Goal: Information Seeking & Learning: Check status

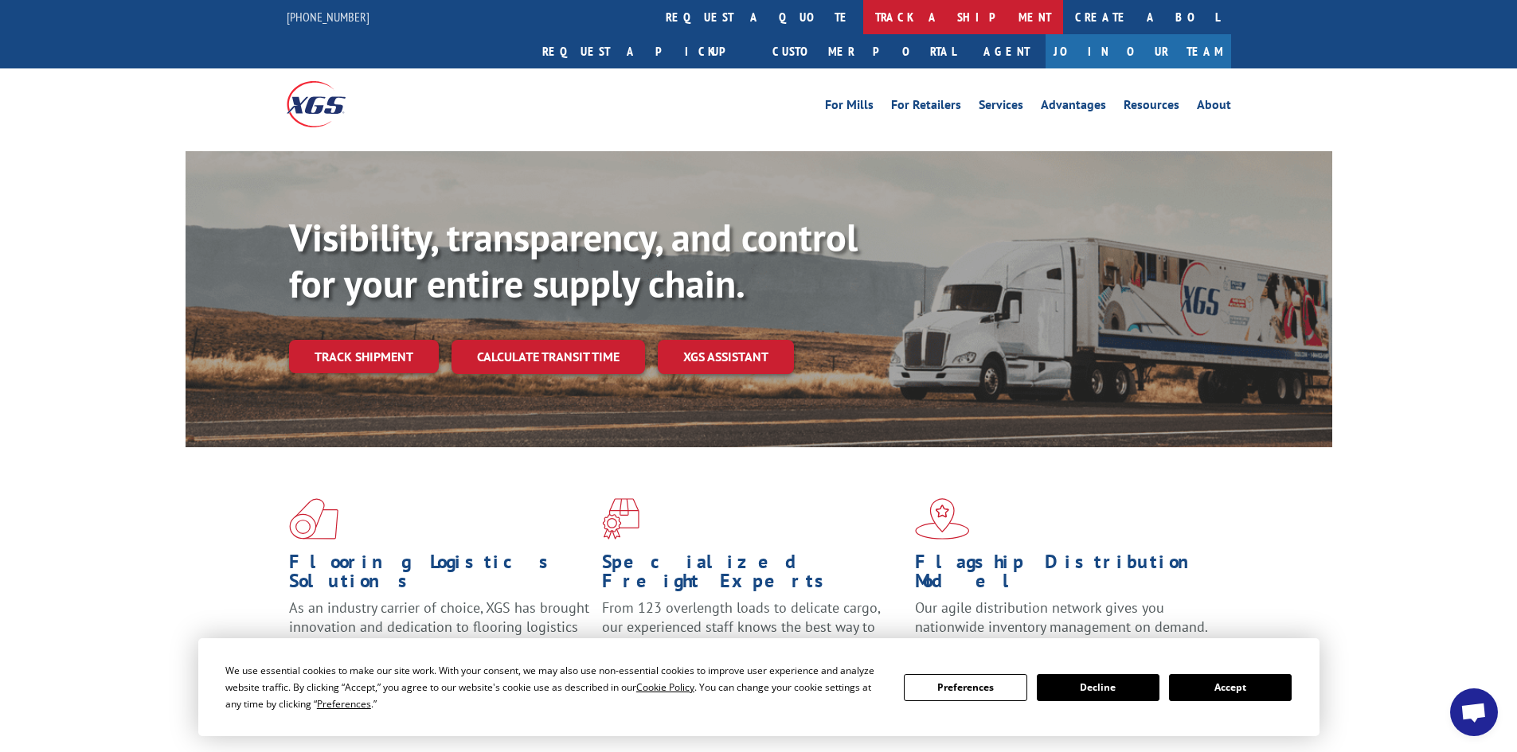
click at [863, 6] on link "track a shipment" at bounding box center [963, 17] width 200 height 34
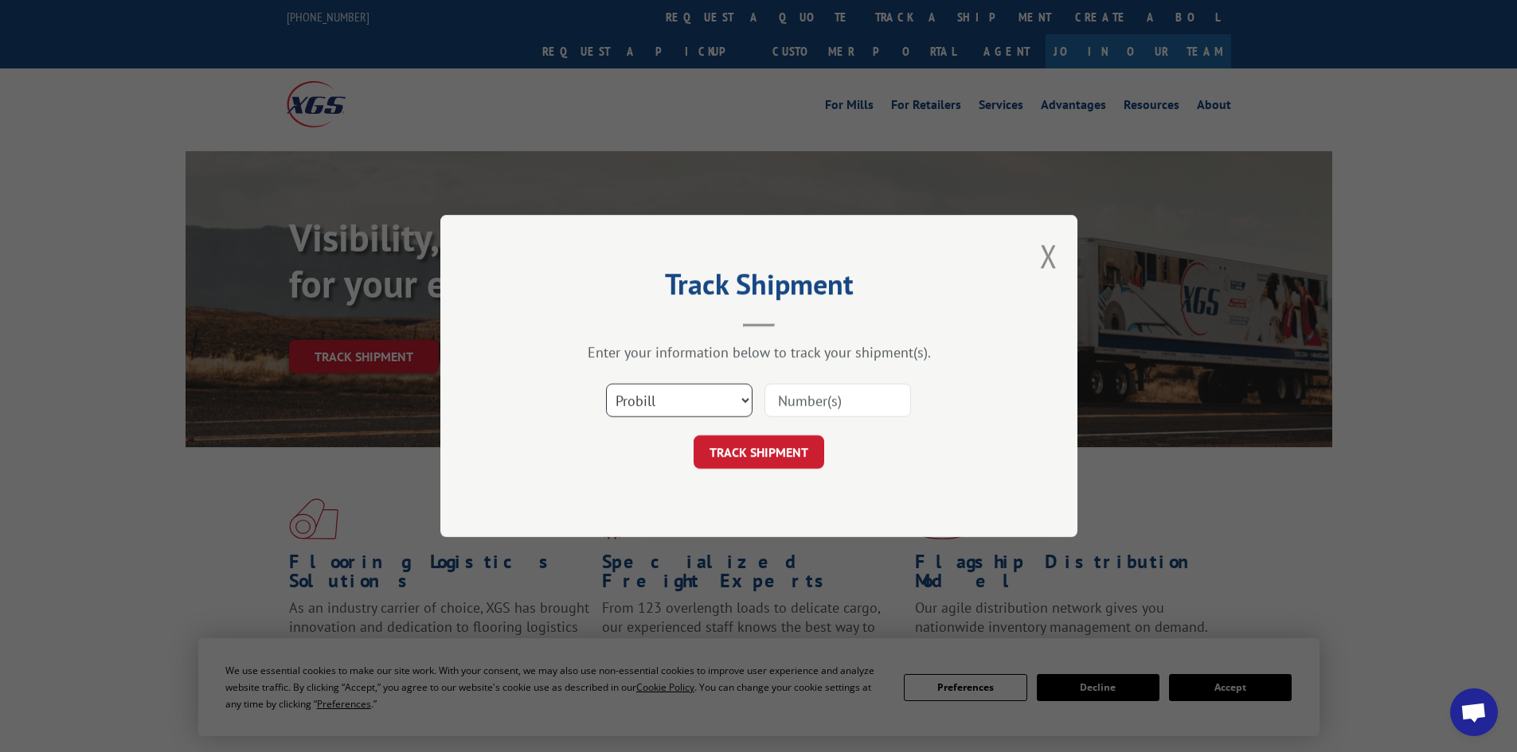
click at [686, 389] on select "Select category... Probill BOL PO" at bounding box center [679, 400] width 147 height 33
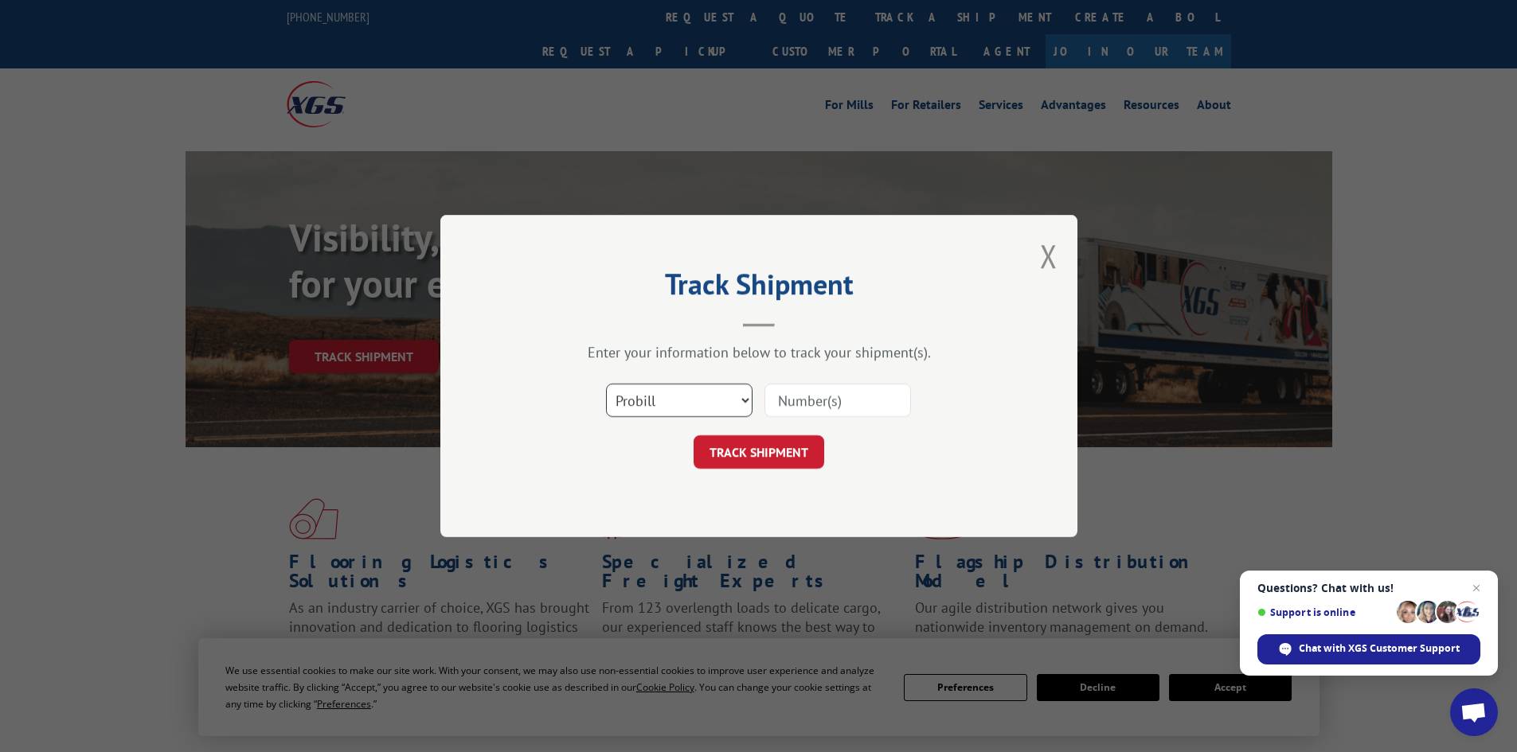
select select "bol"
click at [606, 384] on select "Select category... Probill BOL PO" at bounding box center [679, 400] width 147 height 33
click at [813, 403] on input at bounding box center [837, 400] width 147 height 33
paste input "6014630"
type input "6014630"
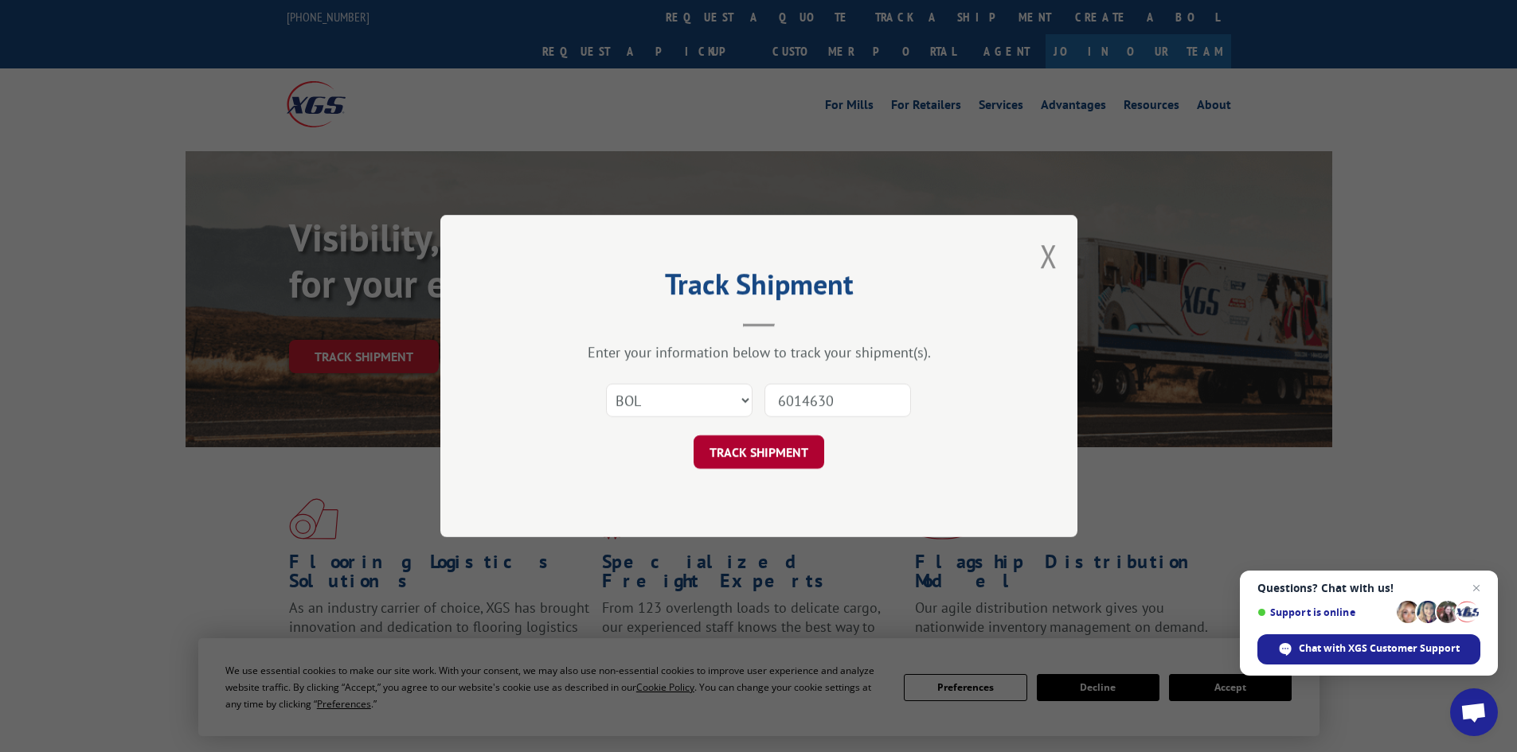
click at [740, 449] on button "TRACK SHIPMENT" at bounding box center [759, 452] width 131 height 33
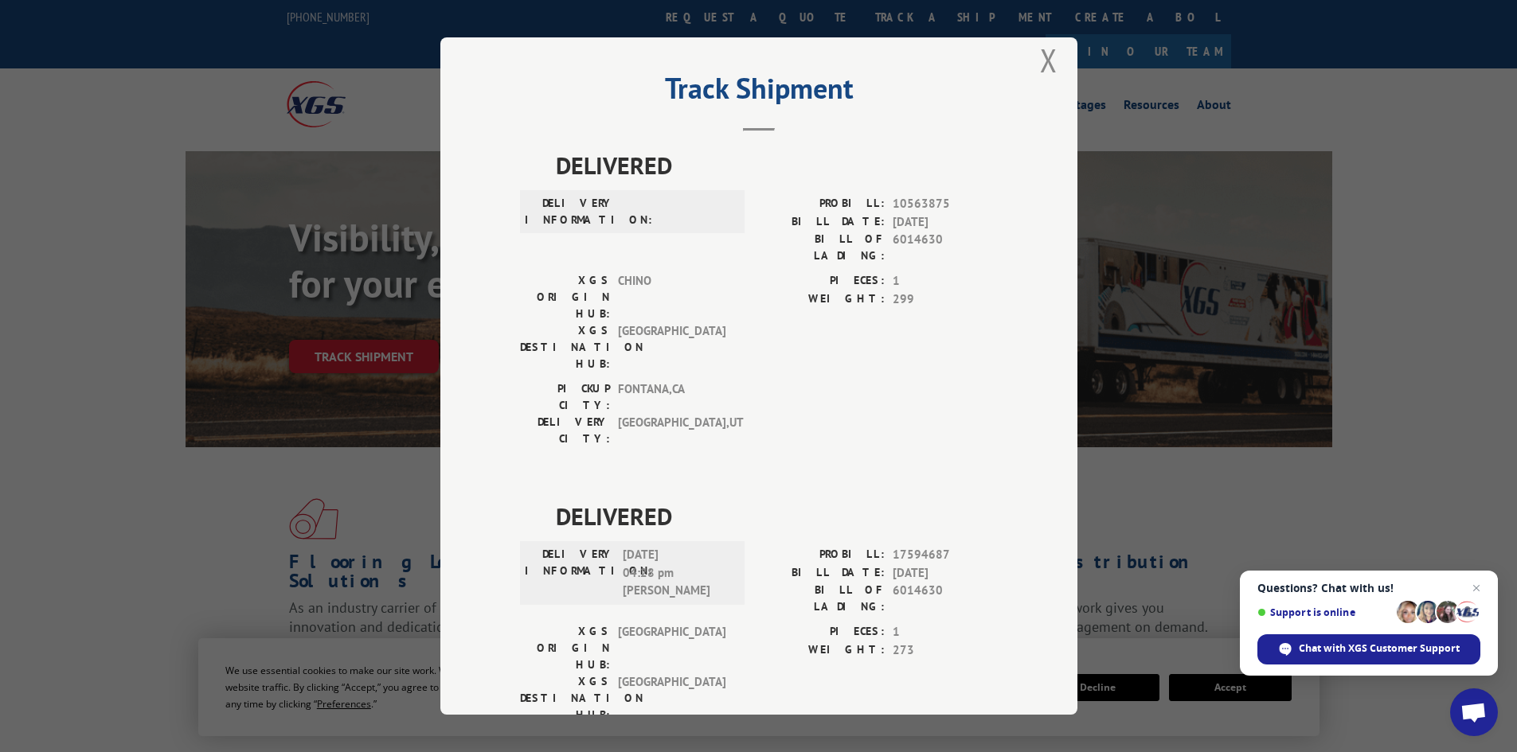
scroll to position [35, 0]
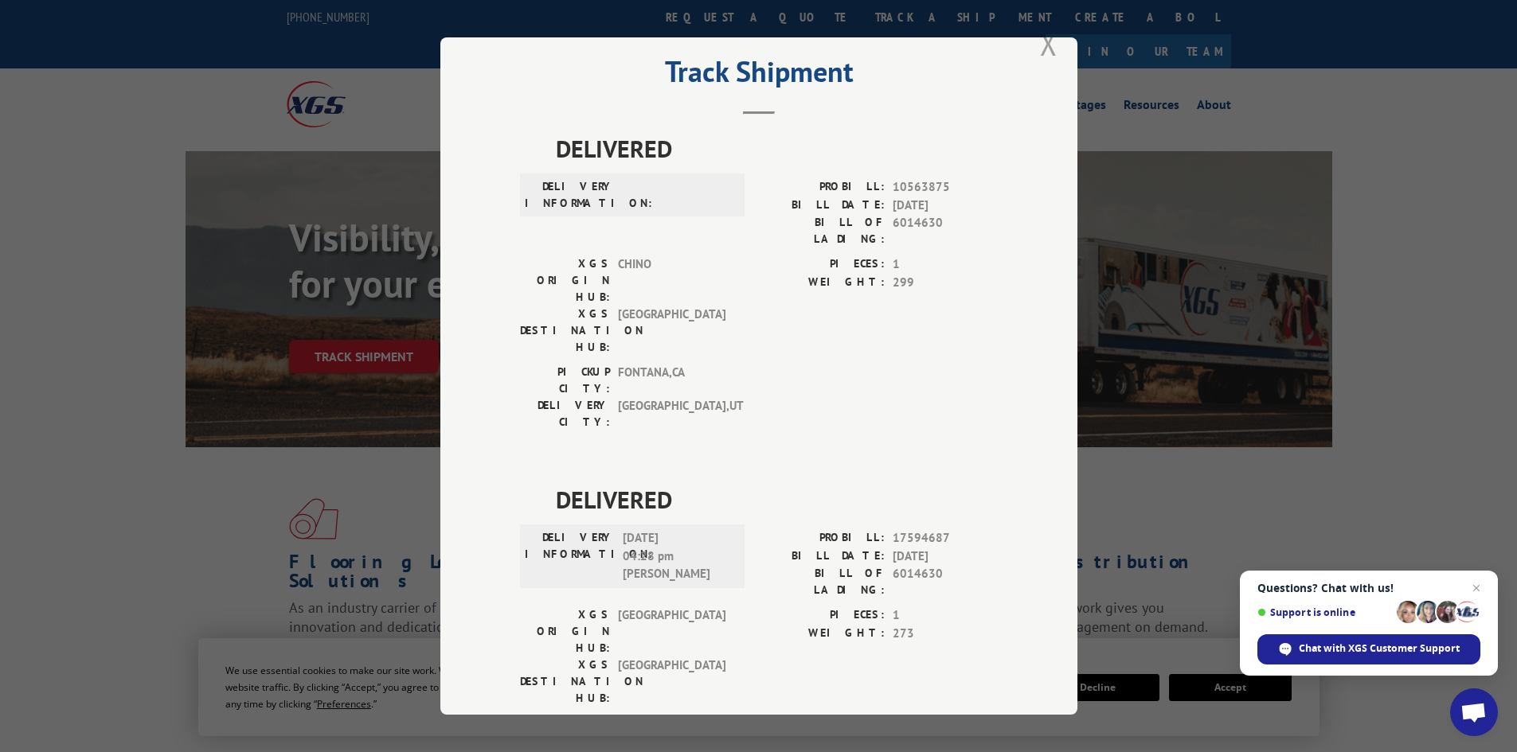
click at [1040, 50] on button "Close modal" at bounding box center [1049, 43] width 18 height 42
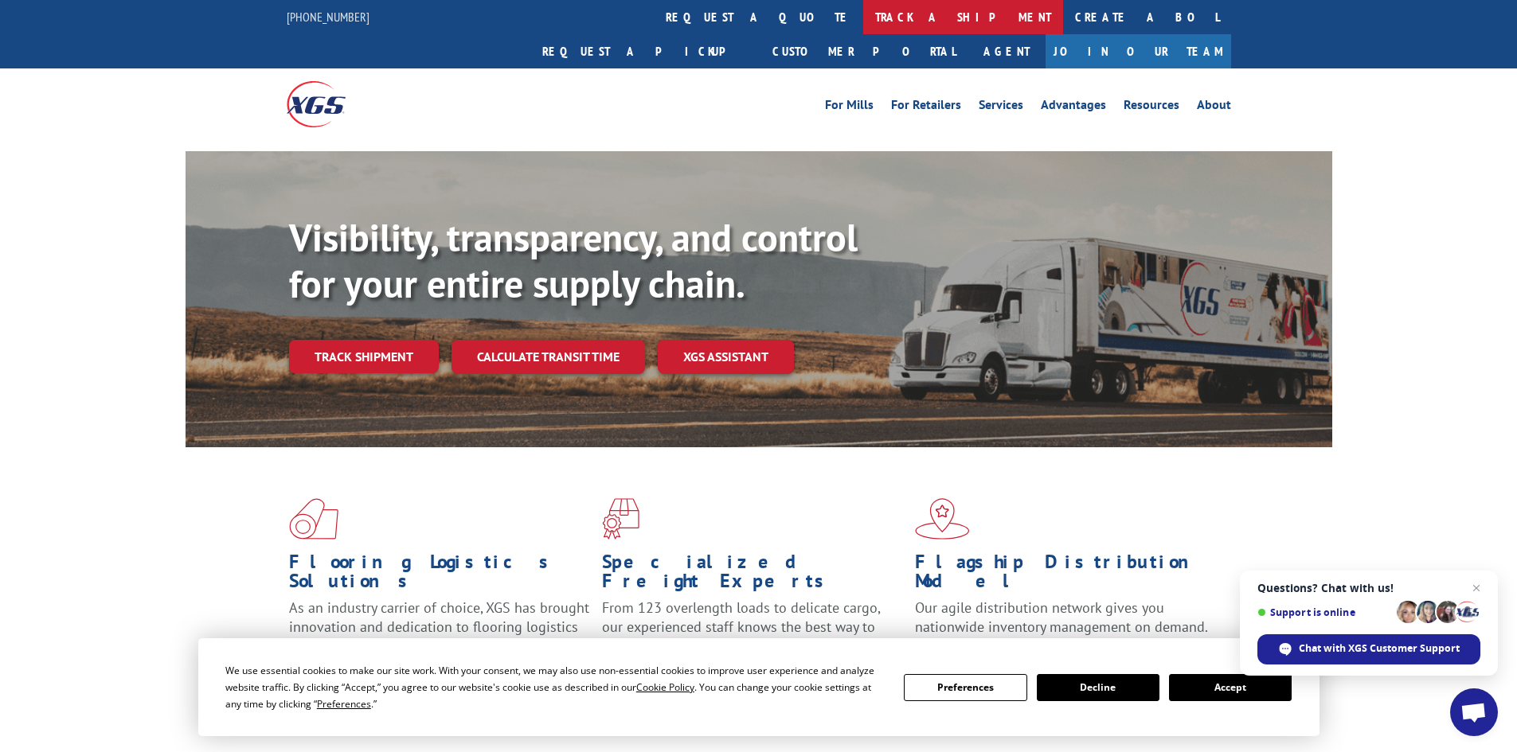
click at [863, 20] on link "track a shipment" at bounding box center [963, 17] width 200 height 34
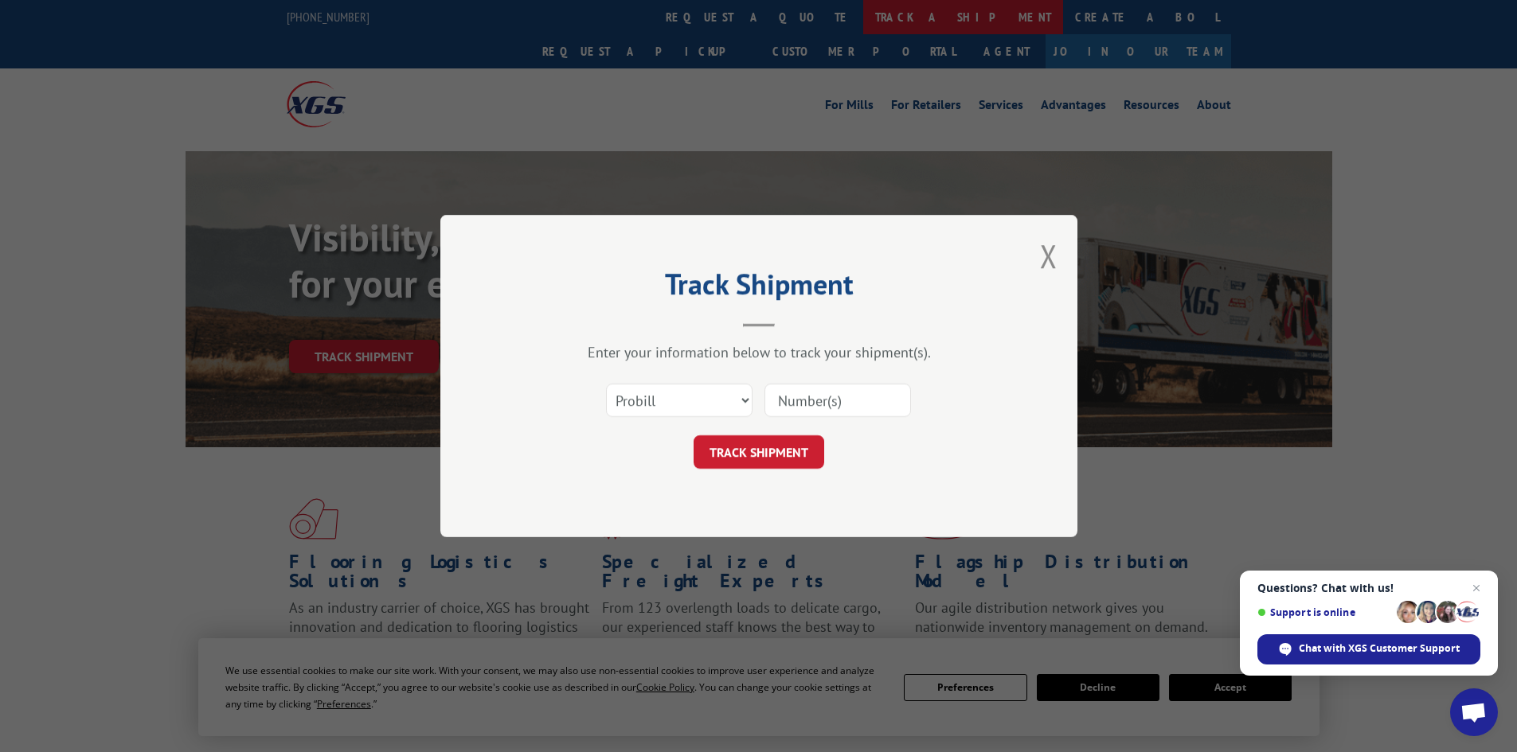
scroll to position [0, 0]
click at [675, 396] on select "Select category... Probill BOL PO" at bounding box center [679, 400] width 147 height 33
select select "bol"
click at [606, 384] on select "Select category... Probill BOL PO" at bounding box center [679, 400] width 147 height 33
click at [807, 401] on input at bounding box center [837, 400] width 147 height 33
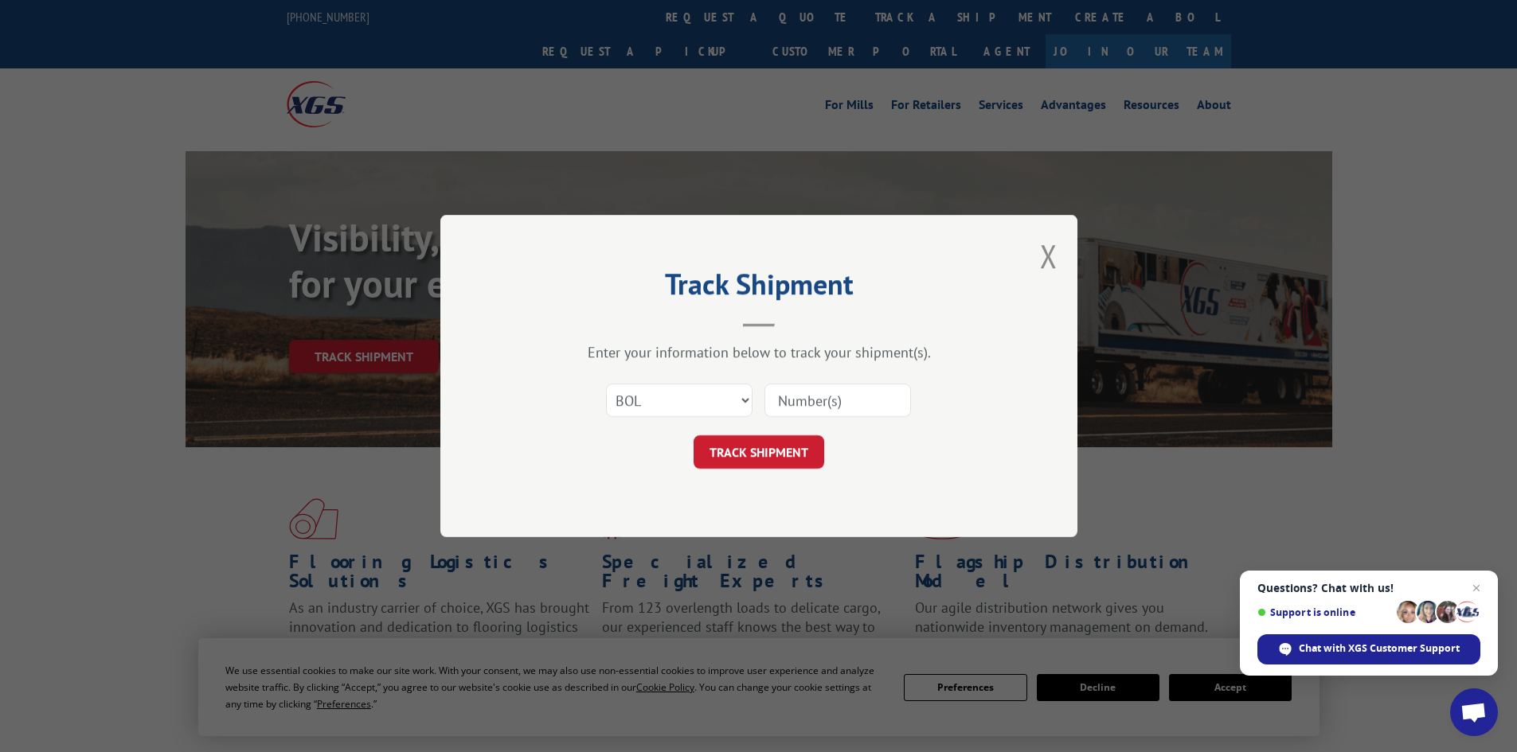
paste input "6004401"
type input "6004401"
click at [795, 450] on button "TRACK SHIPMENT" at bounding box center [759, 452] width 131 height 33
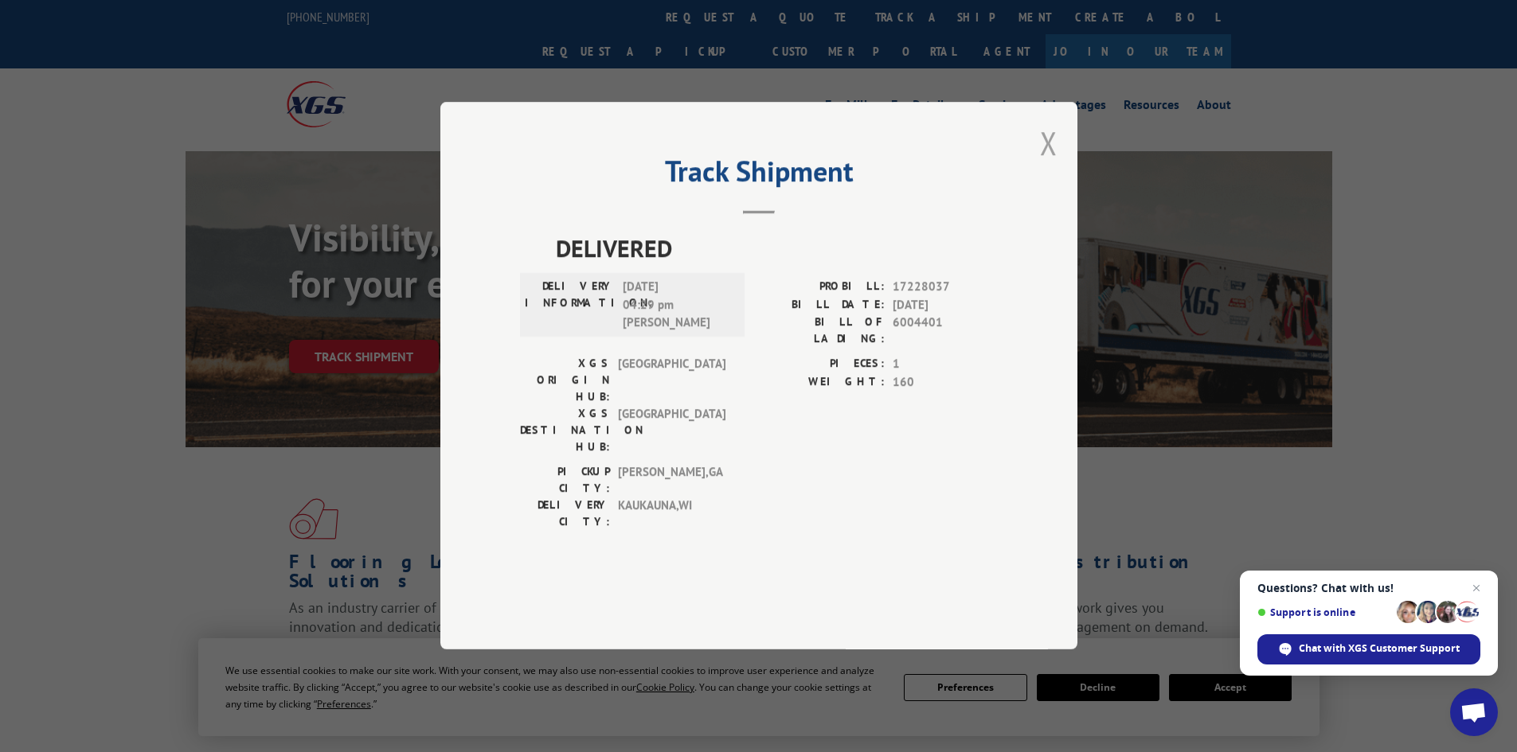
click at [1049, 164] on button "Close modal" at bounding box center [1049, 143] width 18 height 42
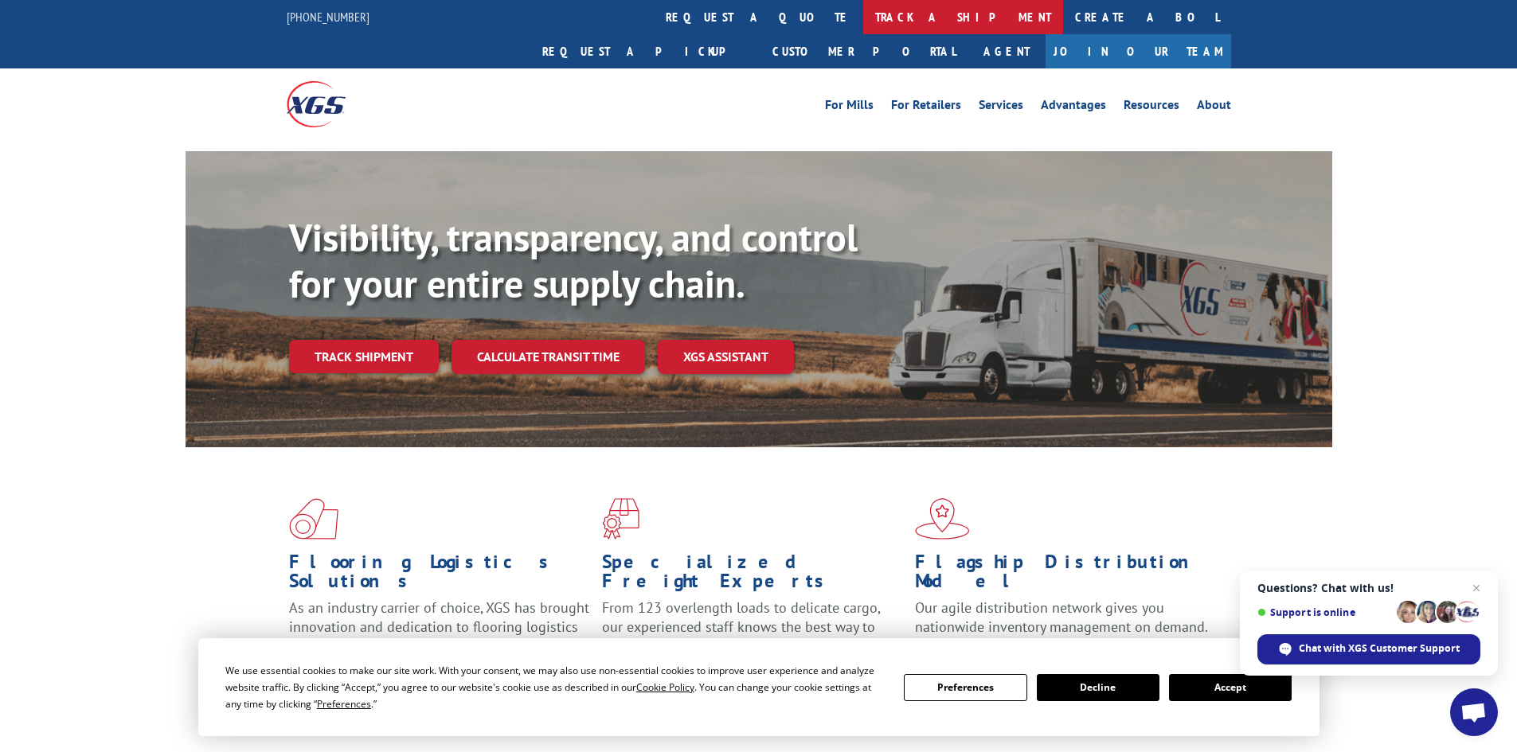
click at [863, 15] on link "track a shipment" at bounding box center [963, 17] width 200 height 34
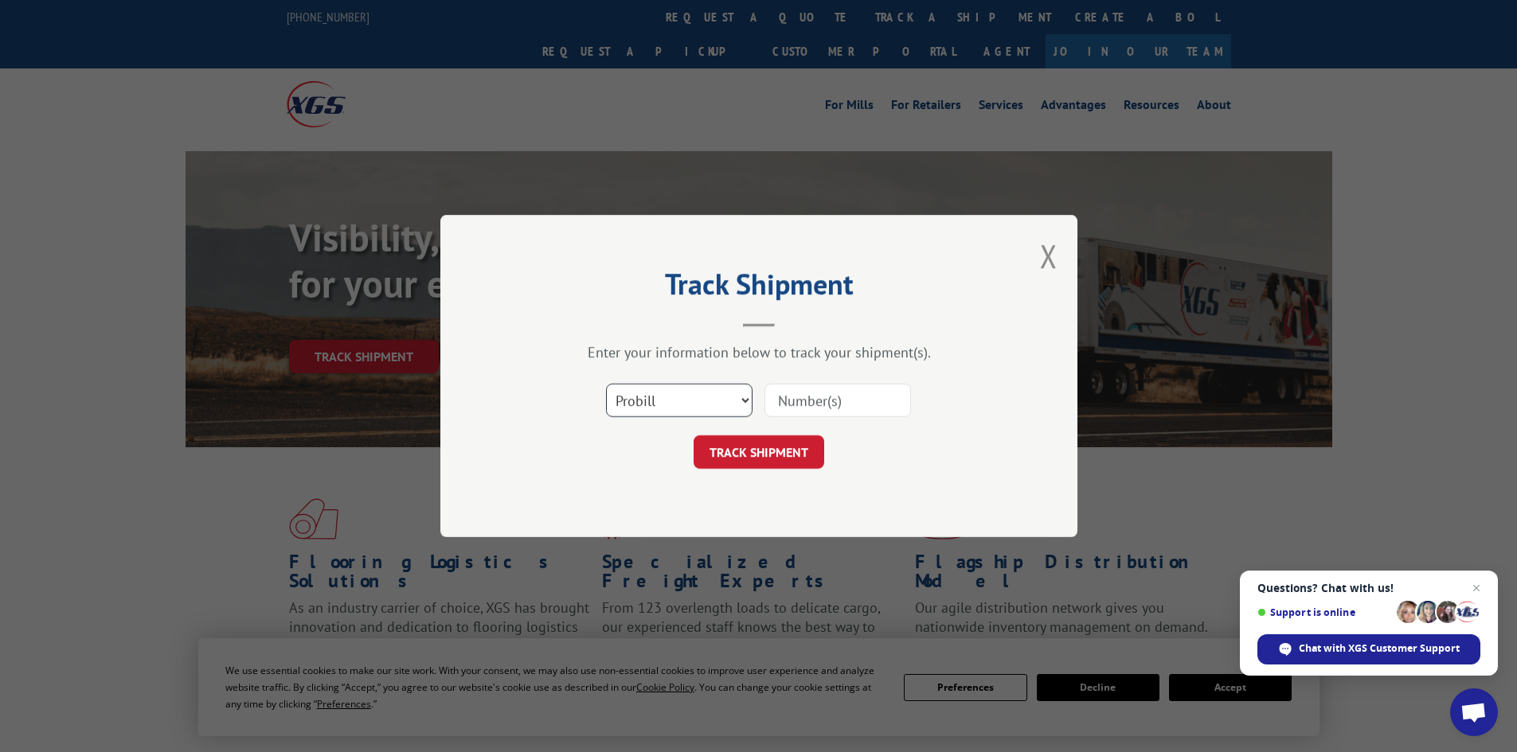
click at [701, 392] on select "Select category... Probill BOL PO" at bounding box center [679, 400] width 147 height 33
select select "bol"
click at [606, 384] on select "Select category... Probill BOL PO" at bounding box center [679, 400] width 147 height 33
click at [801, 403] on input at bounding box center [837, 400] width 147 height 33
paste input "6003521"
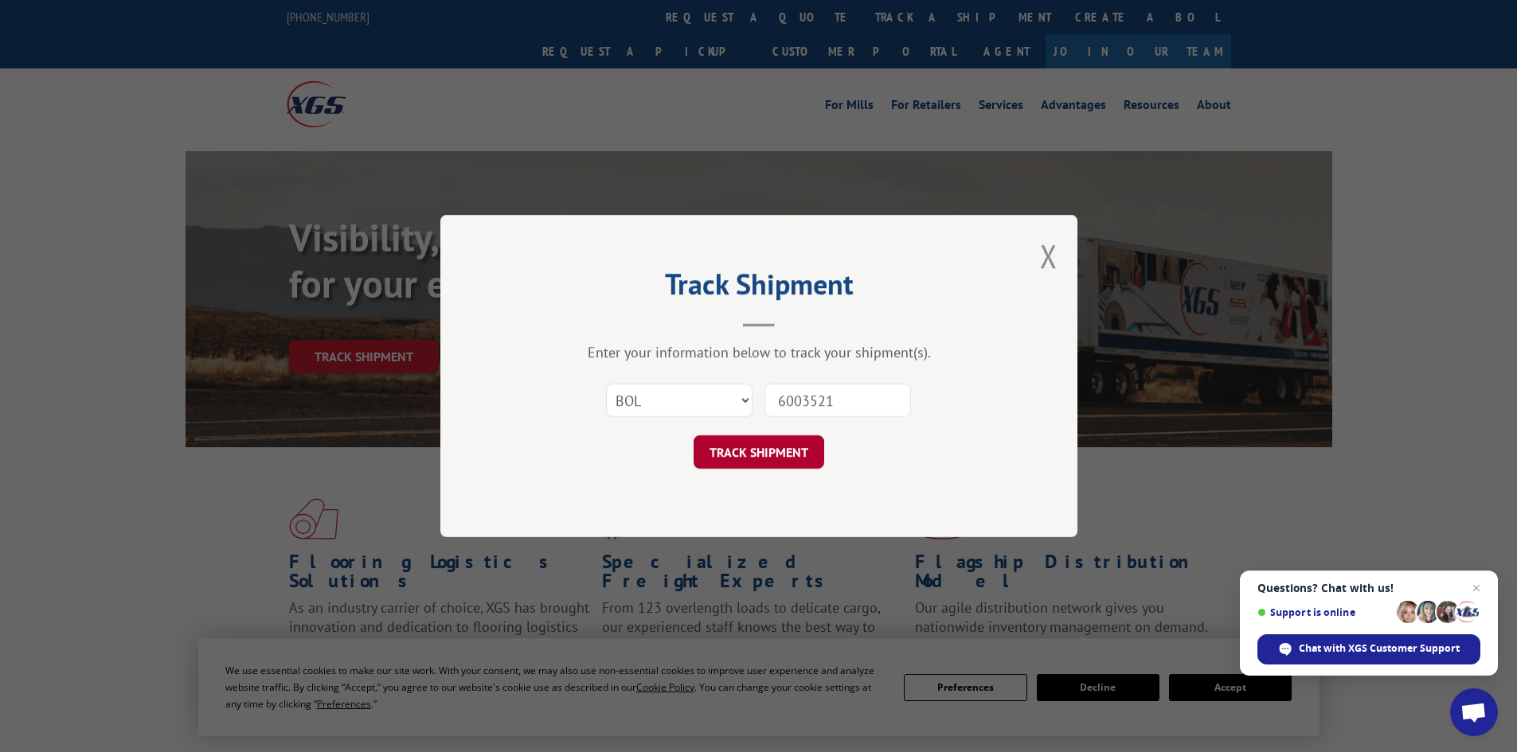
type input "6003521"
click at [787, 464] on button "TRACK SHIPMENT" at bounding box center [759, 452] width 131 height 33
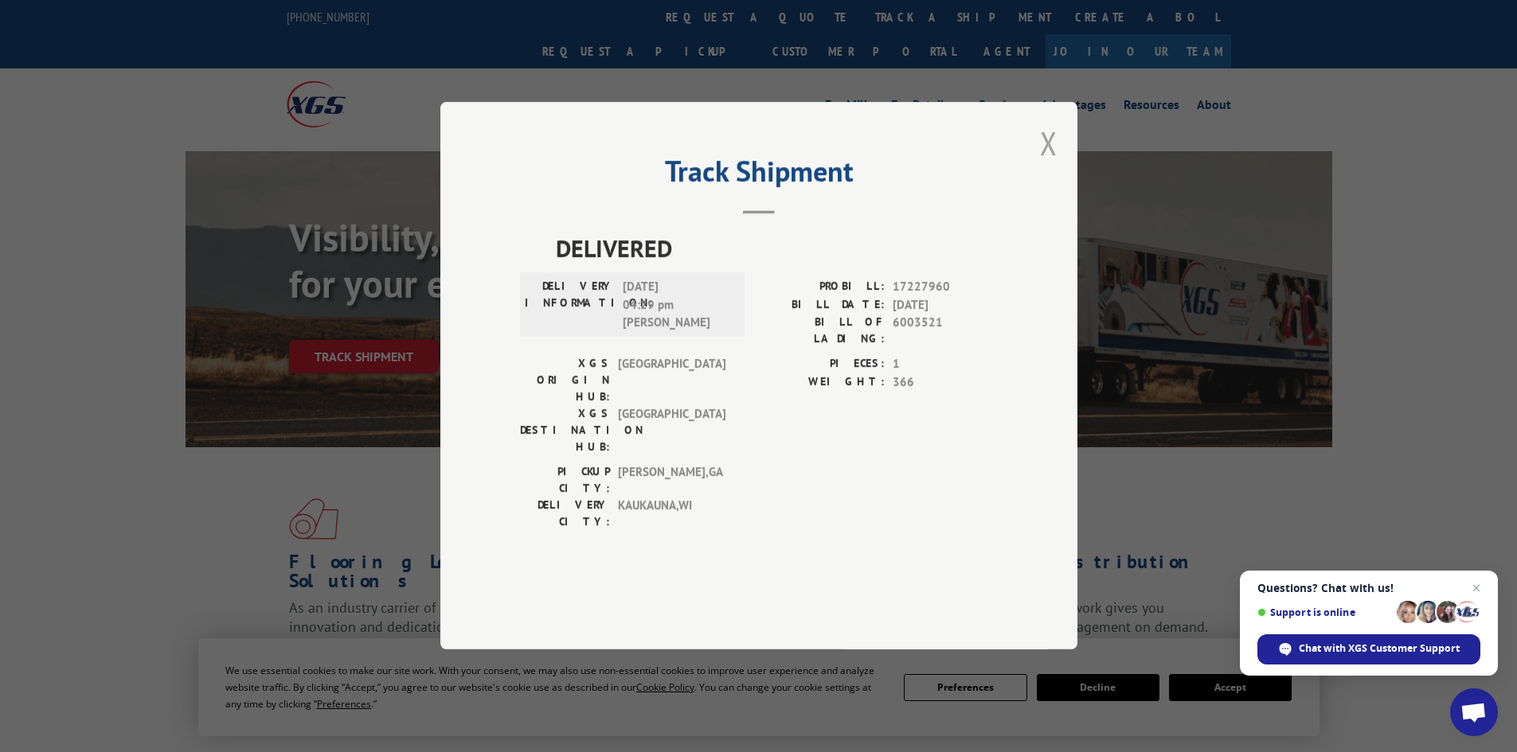
click at [1057, 164] on button "Close modal" at bounding box center [1049, 143] width 18 height 42
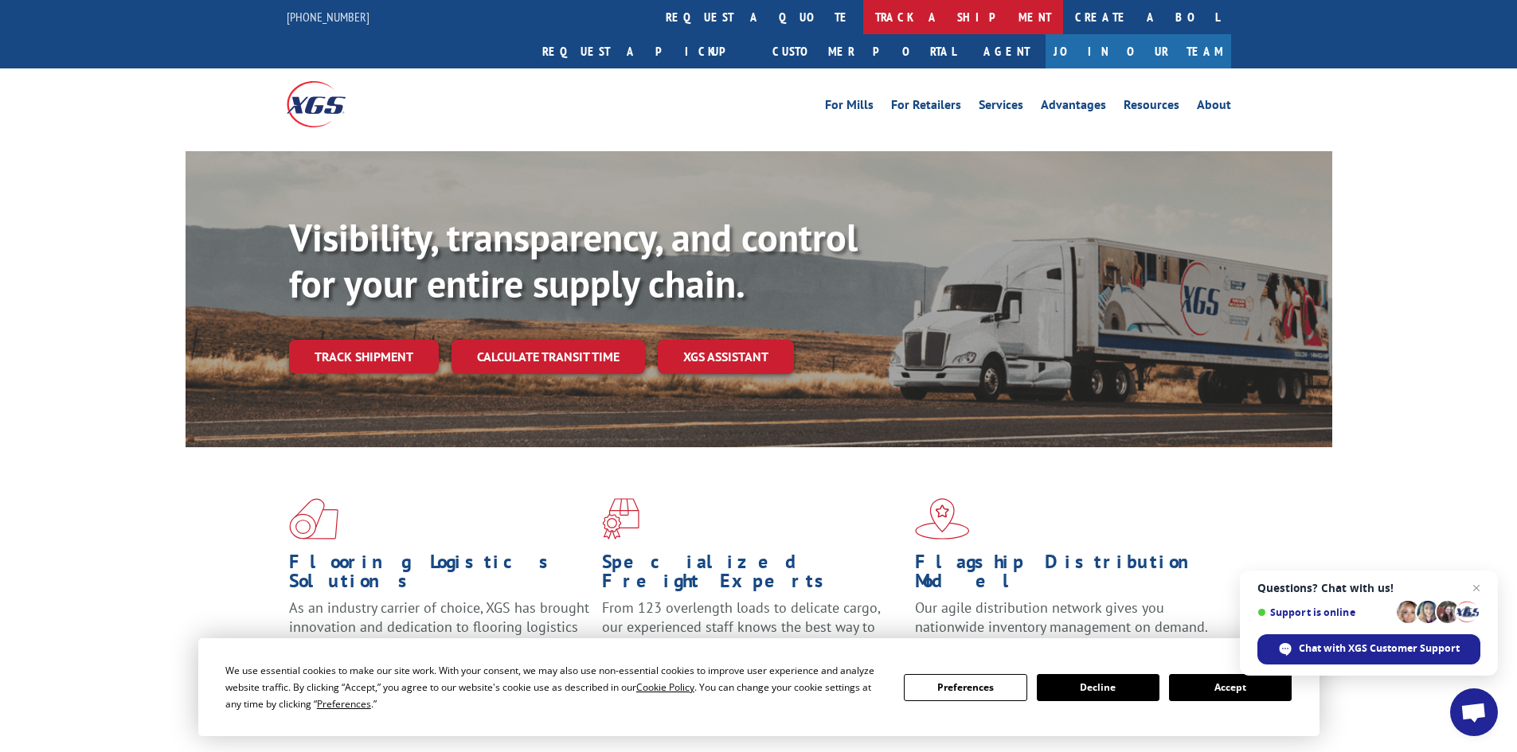
click at [863, 27] on link "track a shipment" at bounding box center [963, 17] width 200 height 34
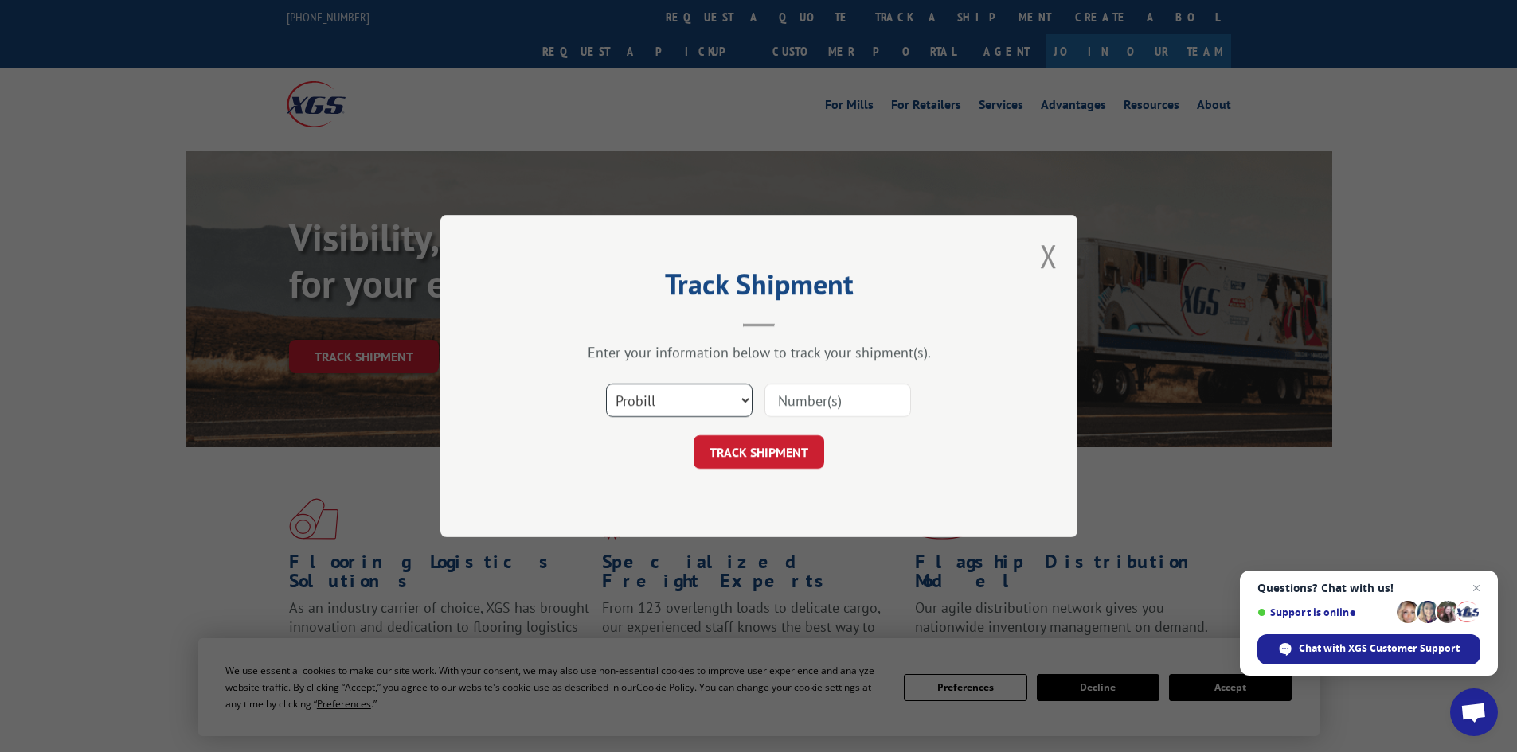
click at [648, 408] on select "Select category... Probill BOL PO" at bounding box center [679, 400] width 147 height 33
select select "bol"
click at [606, 384] on select "Select category... Probill BOL PO" at bounding box center [679, 400] width 147 height 33
click at [809, 401] on input at bounding box center [837, 400] width 147 height 33
paste input "6014630"
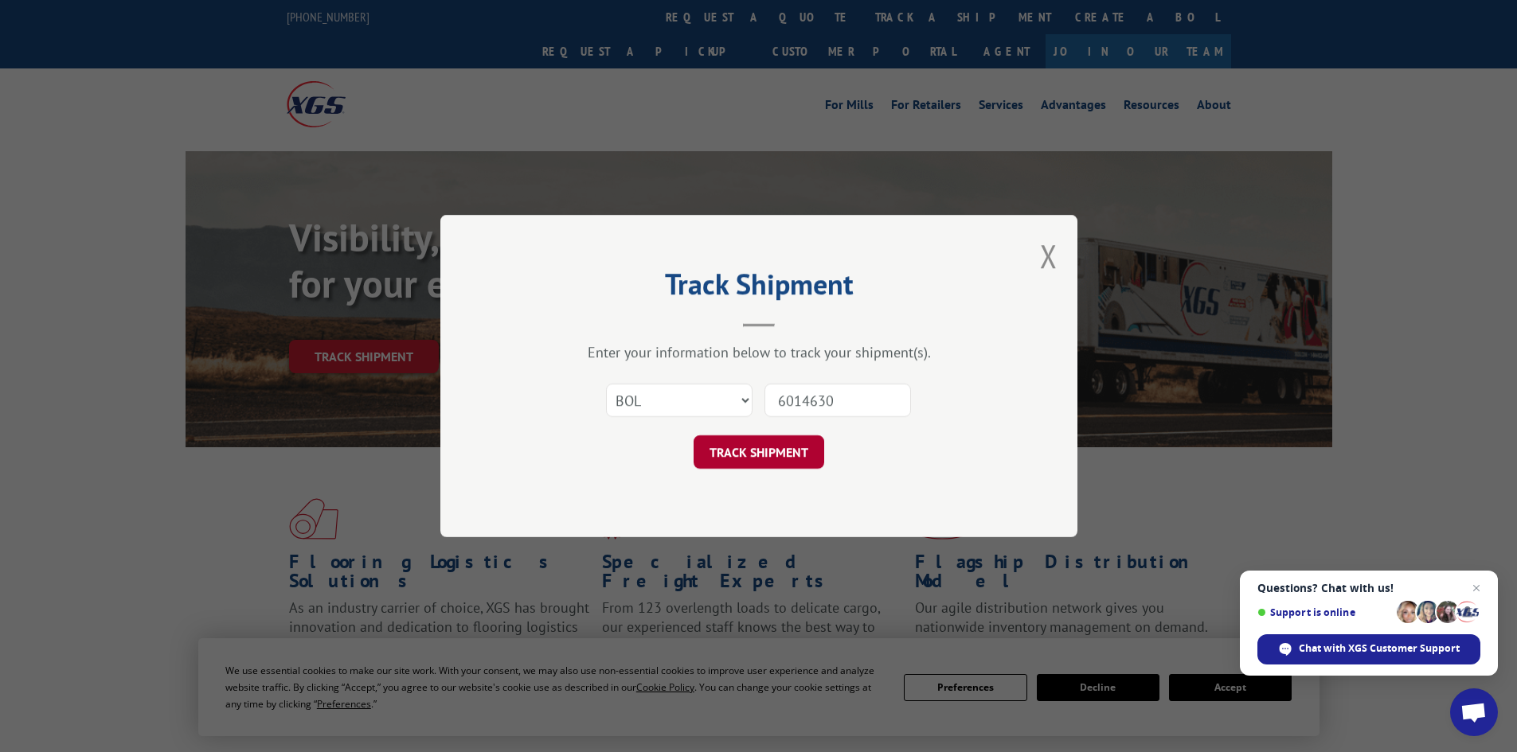
type input "6014630"
click at [766, 447] on button "TRACK SHIPMENT" at bounding box center [759, 452] width 131 height 33
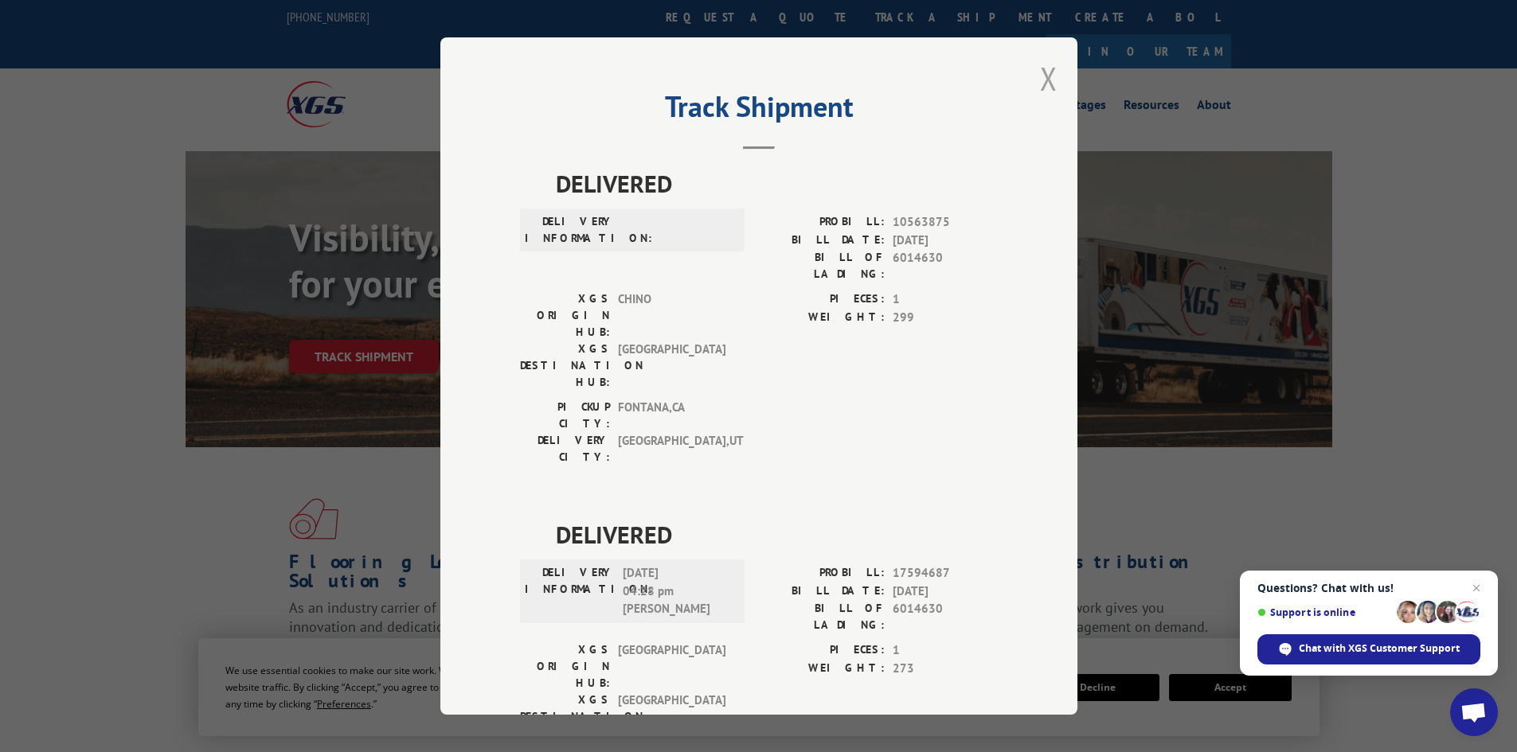
click at [1047, 73] on button "Close modal" at bounding box center [1049, 78] width 18 height 42
